Goal: Transaction & Acquisition: Purchase product/service

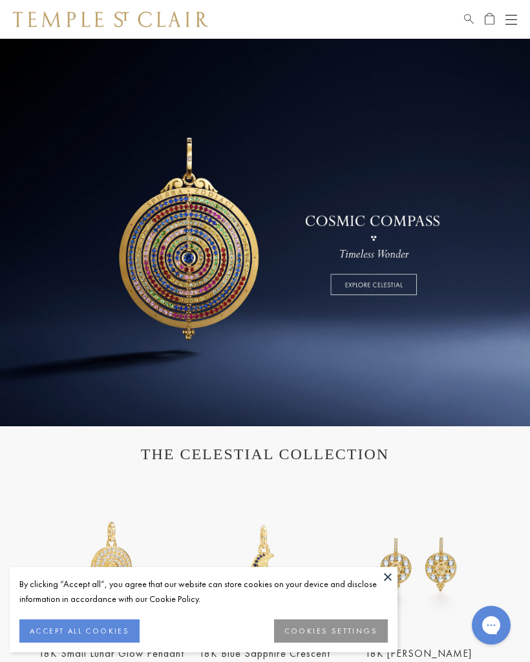
click at [79, 630] on button "ACCEPT ALL COOKIES" at bounding box center [79, 630] width 120 height 23
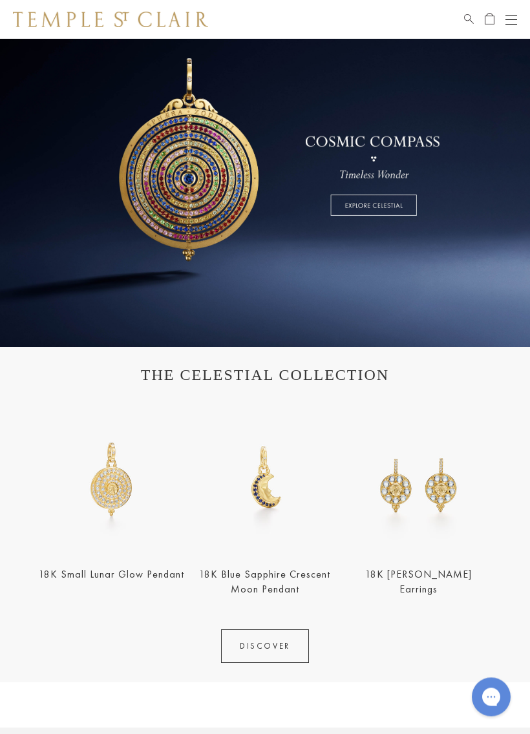
scroll to position [80, 0]
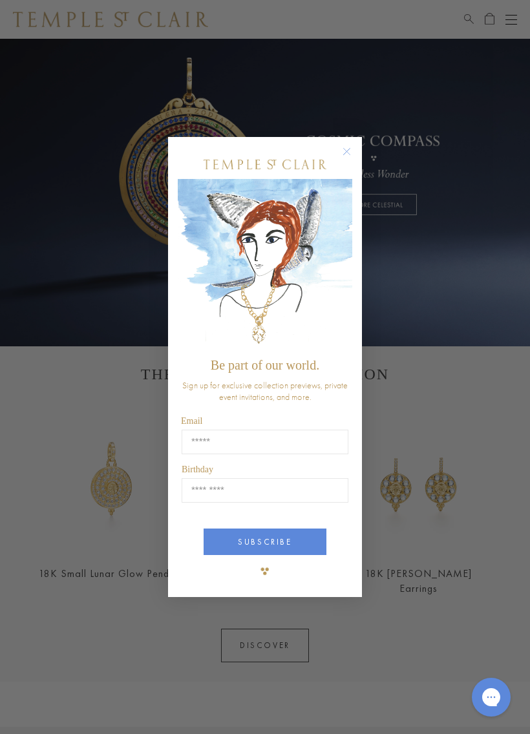
click at [352, 152] on circle "Close dialog" at bounding box center [347, 152] width 16 height 16
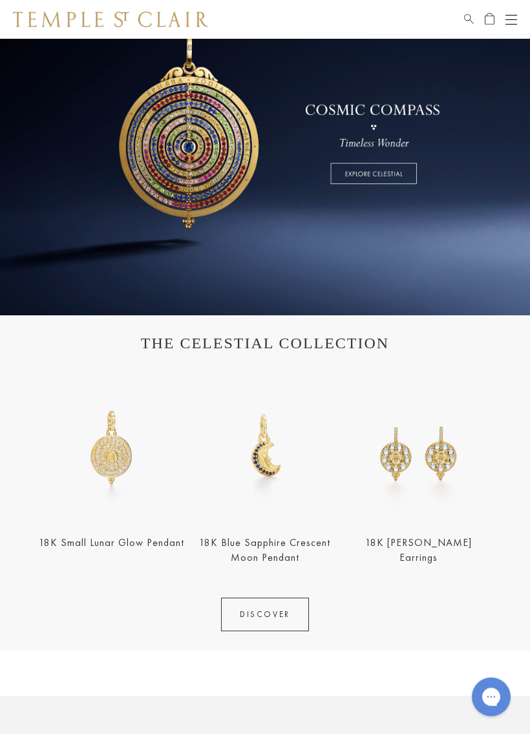
scroll to position [111, 0]
click at [101, 452] on img at bounding box center [111, 447] width 145 height 145
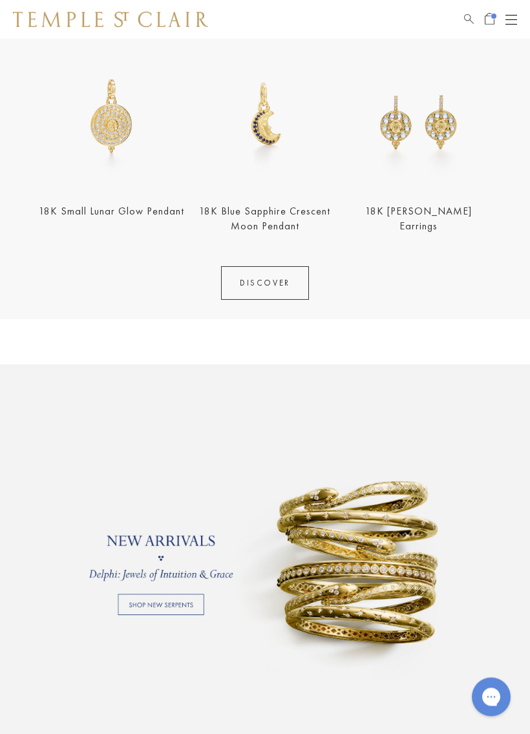
scroll to position [442, 0]
click at [263, 283] on link "DISCOVER" at bounding box center [265, 283] width 88 height 34
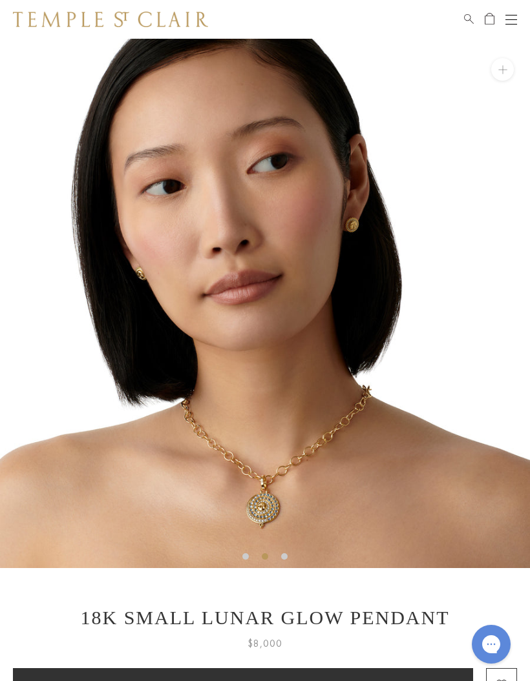
click at [20, 680] on button "Add to bag" at bounding box center [243, 686] width 460 height 34
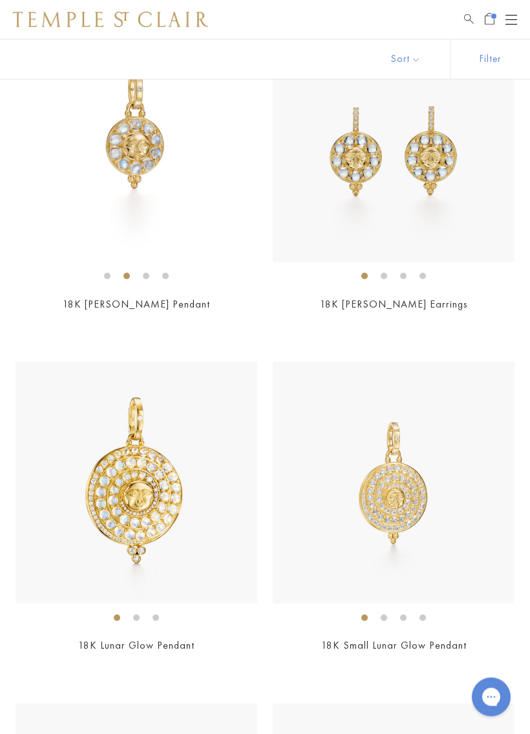
scroll to position [318, 0]
click at [384, 480] on img at bounding box center [394, 483] width 242 height 242
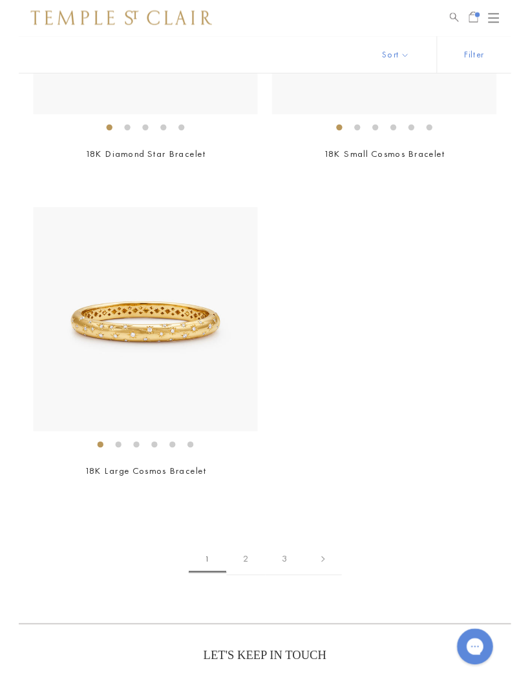
scroll to position [8656, 0]
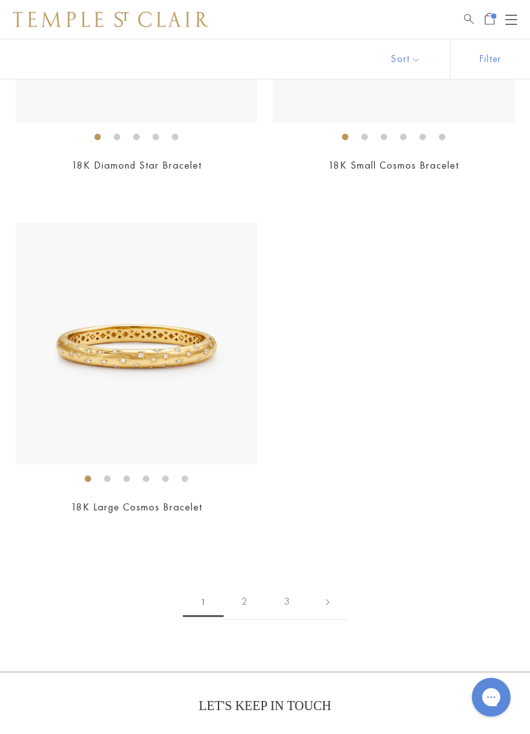
click at [239, 584] on link "2" at bounding box center [244, 602] width 42 height 36
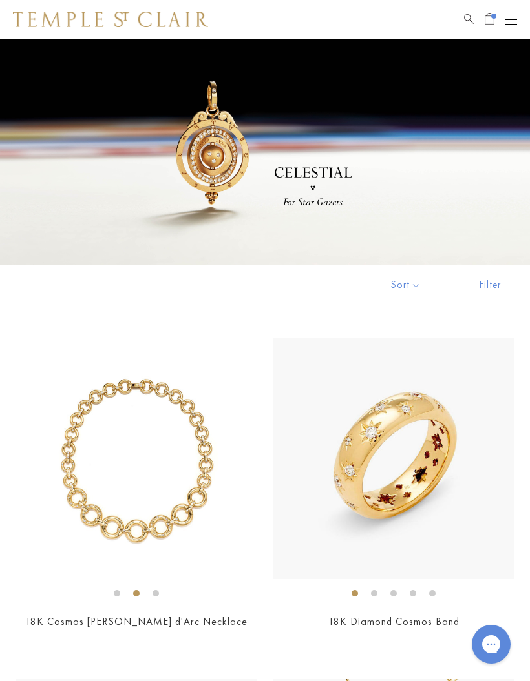
click at [510, 14] on button "Open navigation" at bounding box center [511, 20] width 12 height 16
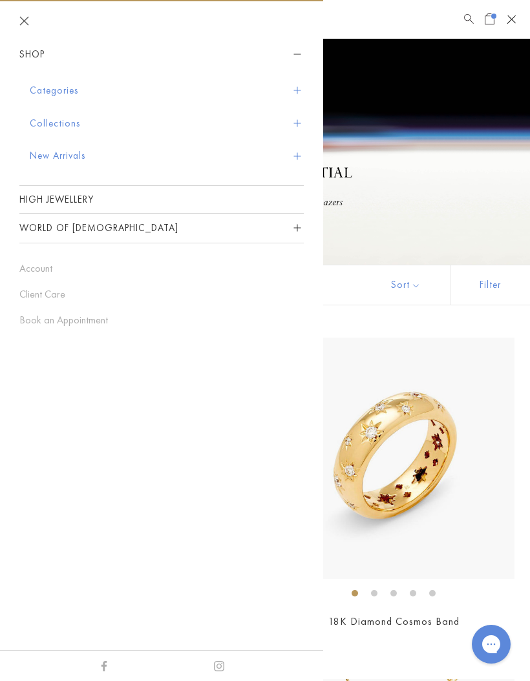
click at [39, 90] on button "Categories" at bounding box center [167, 90] width 274 height 33
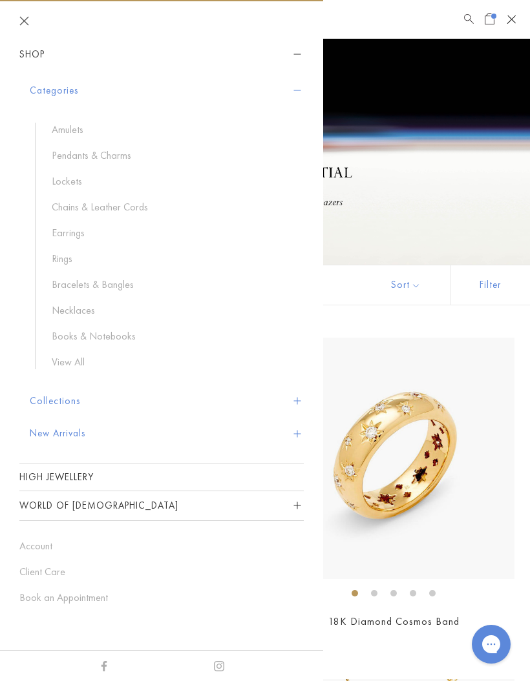
click at [78, 150] on link "Pendants & Charms" at bounding box center [171, 156] width 239 height 14
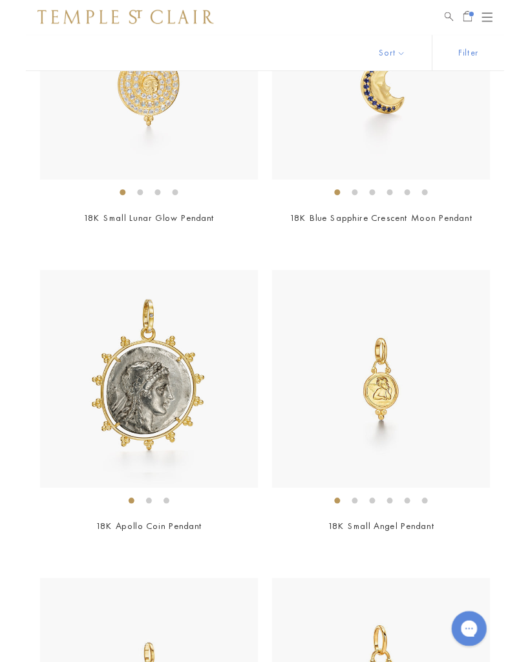
scroll to position [1949, 0]
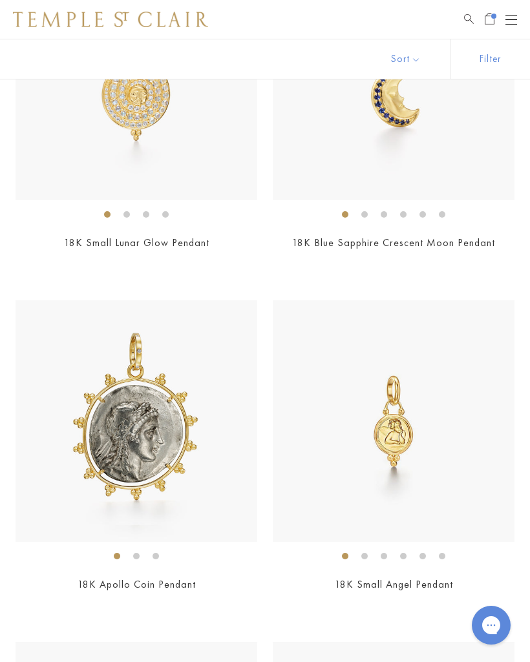
click at [108, 426] on img at bounding box center [137, 421] width 242 height 242
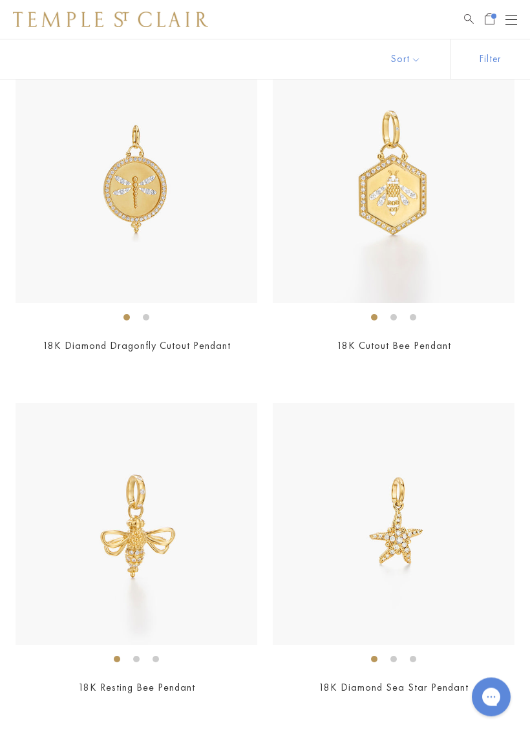
scroll to position [9363, 0]
click at [122, 202] on img at bounding box center [137, 182] width 242 height 242
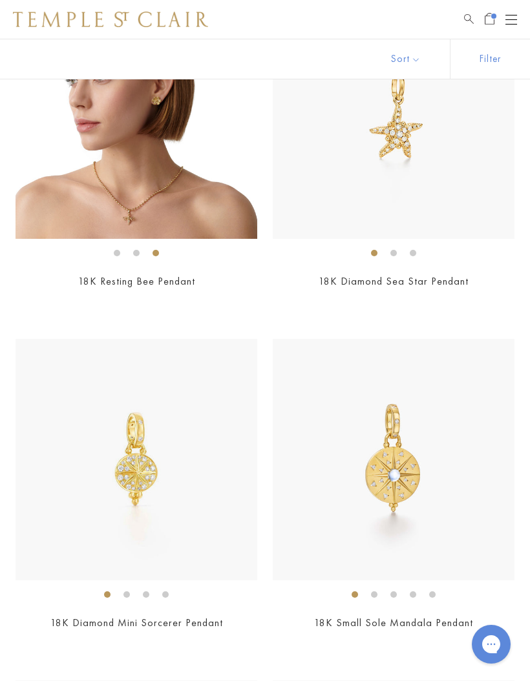
scroll to position [9769, 0]
click at [124, 426] on img at bounding box center [137, 459] width 242 height 242
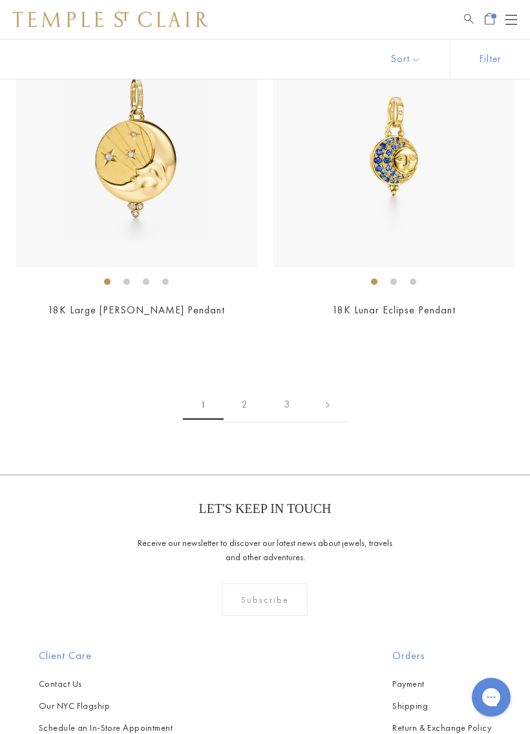
scroll to position [10773, 0]
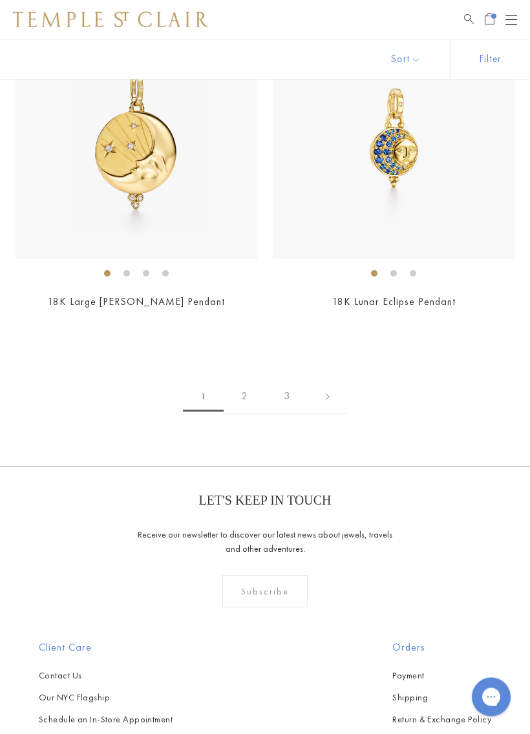
click at [238, 379] on link "2" at bounding box center [244, 397] width 42 height 36
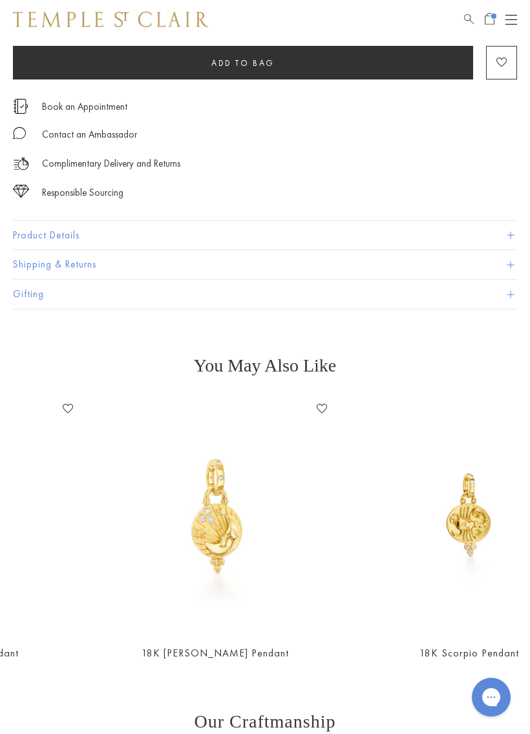
scroll to position [0, 304]
click at [214, 508] on img at bounding box center [215, 516] width 235 height 235
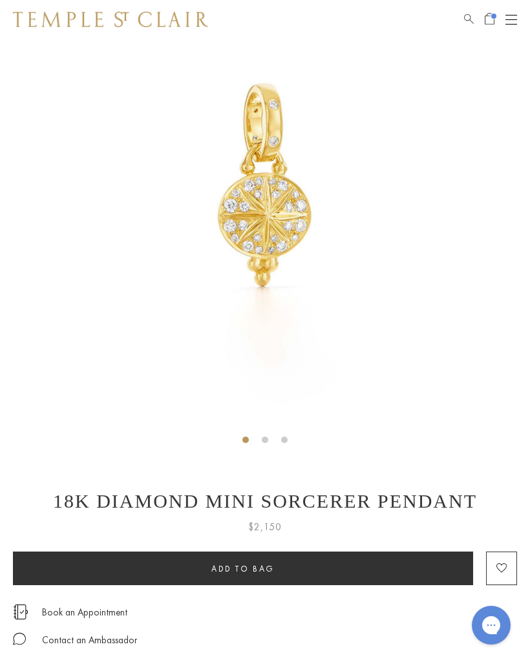
scroll to position [115, 0]
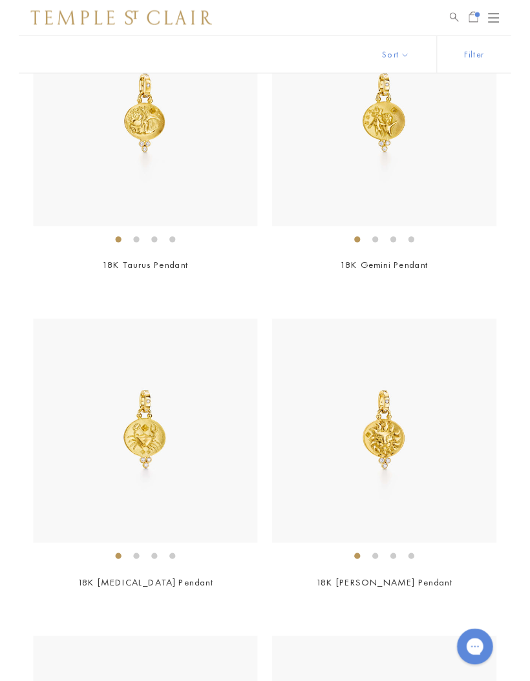
scroll to position [1577, 0]
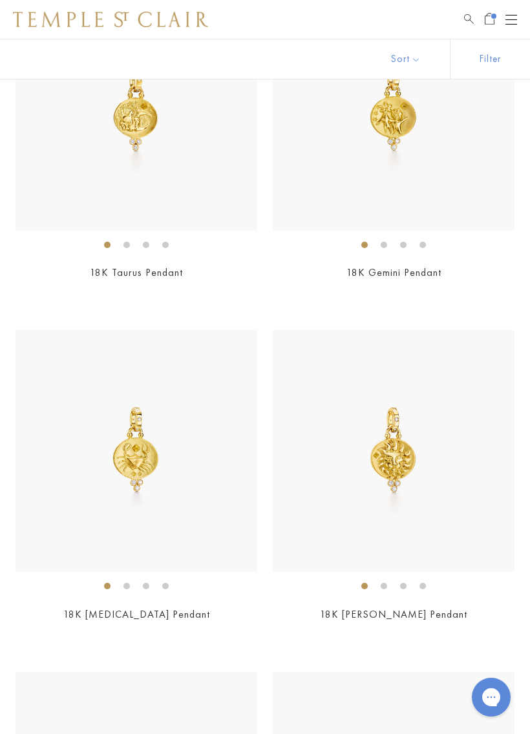
click at [380, 436] on img at bounding box center [394, 451] width 242 height 242
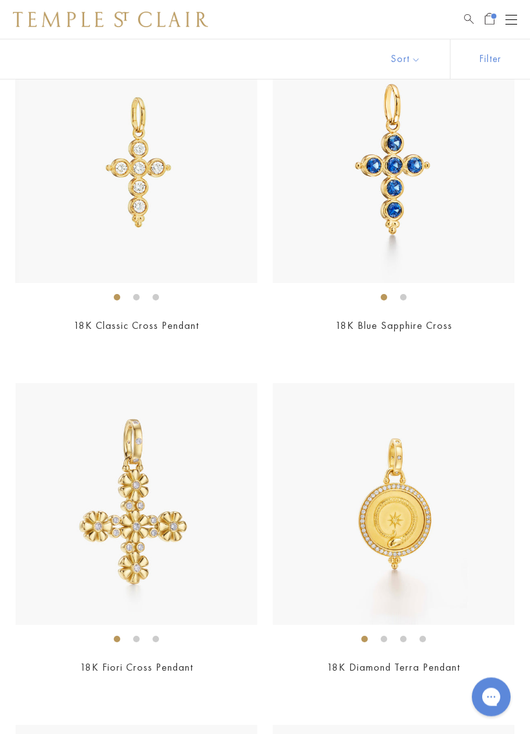
scroll to position [2549, 0]
click at [377, 505] on img at bounding box center [394, 504] width 242 height 242
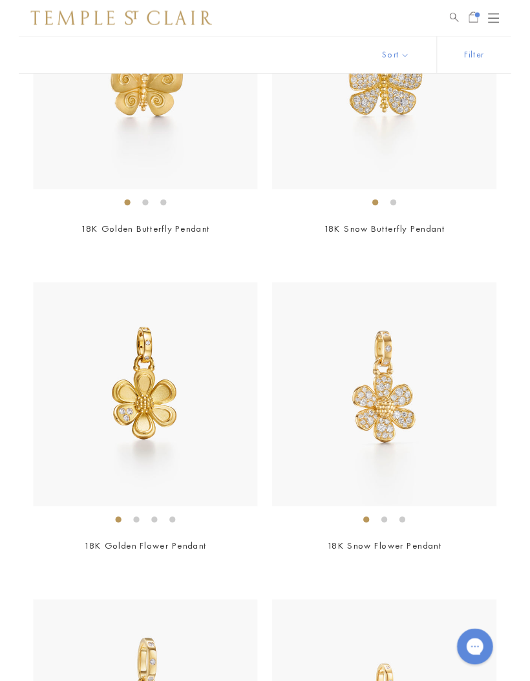
scroll to position [3654, 0]
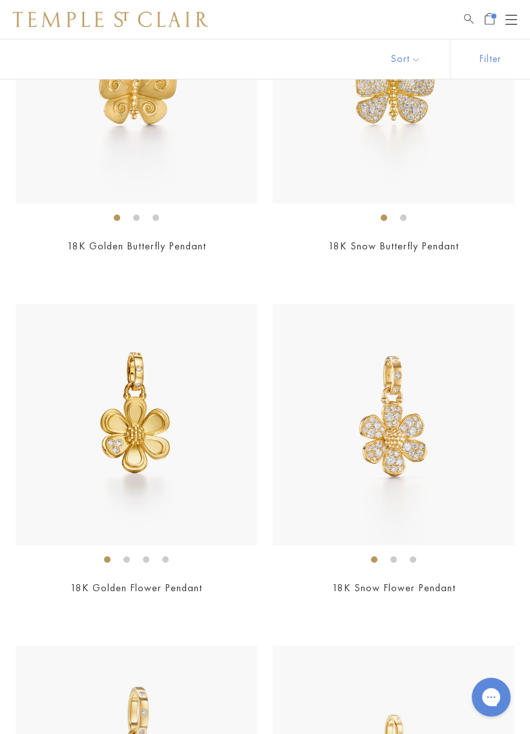
click at [377, 412] on img at bounding box center [394, 425] width 242 height 242
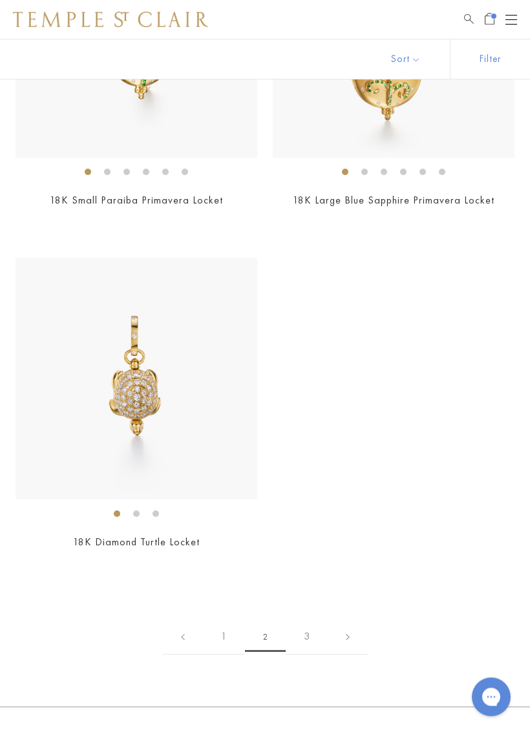
scroll to position [9511, 0]
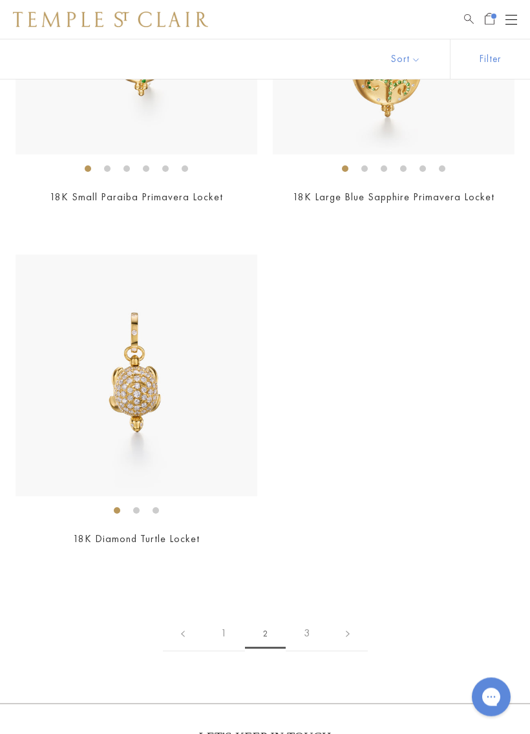
click at [297, 616] on link "3" at bounding box center [307, 634] width 42 height 36
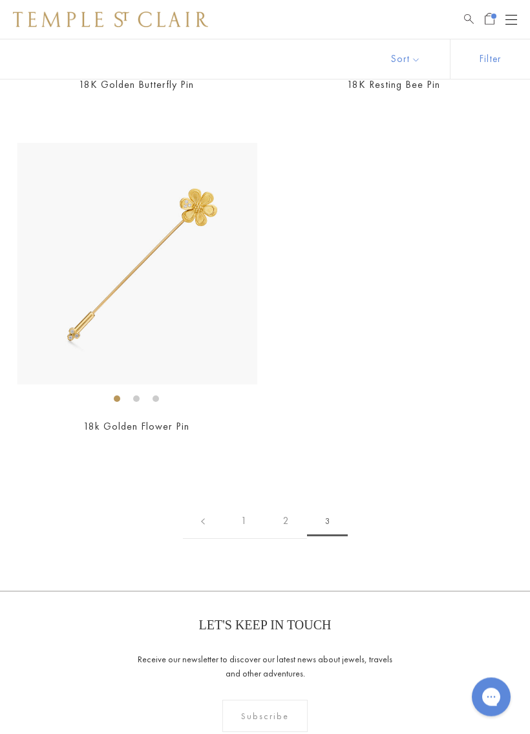
scroll to position [1424, 0]
click at [42, 17] on img at bounding box center [110, 20] width 195 height 16
